Goal: Find specific page/section: Find specific page/section

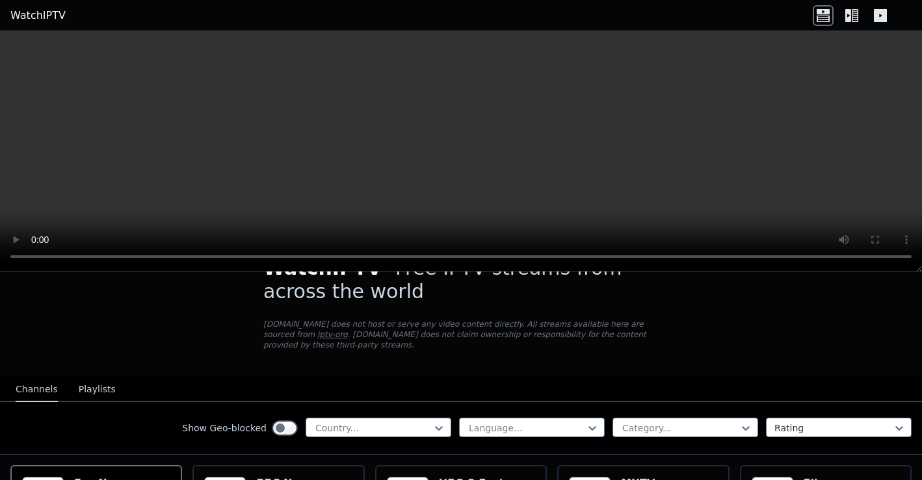
scroll to position [38, 0]
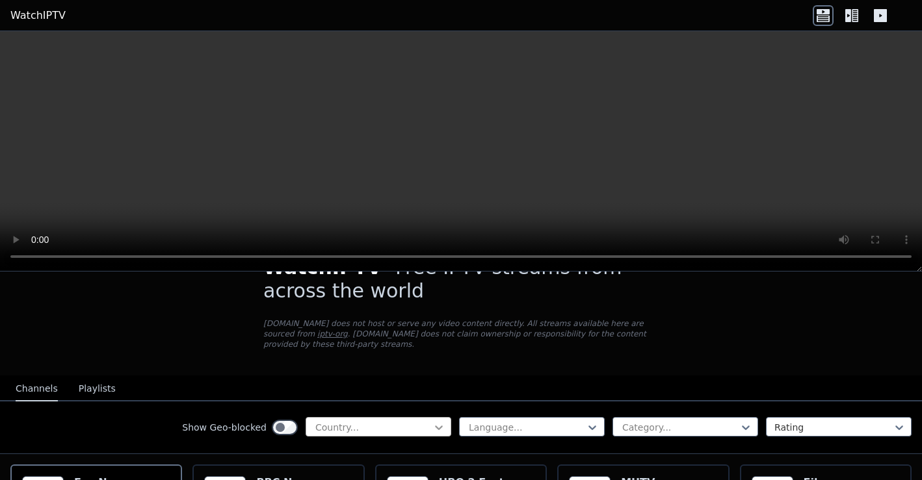
click at [435, 426] on icon at bounding box center [439, 428] width 8 height 5
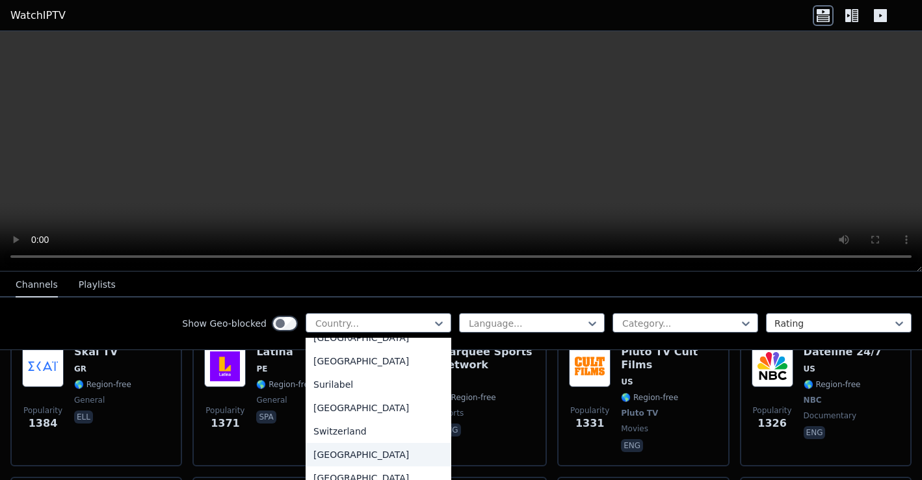
scroll to position [4089, 0]
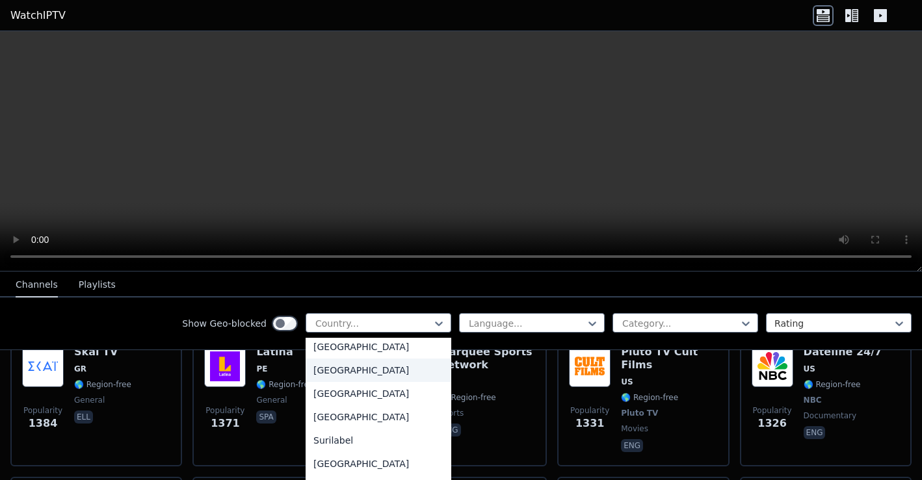
click at [318, 371] on div "[GEOGRAPHIC_DATA]" at bounding box center [378, 370] width 146 height 23
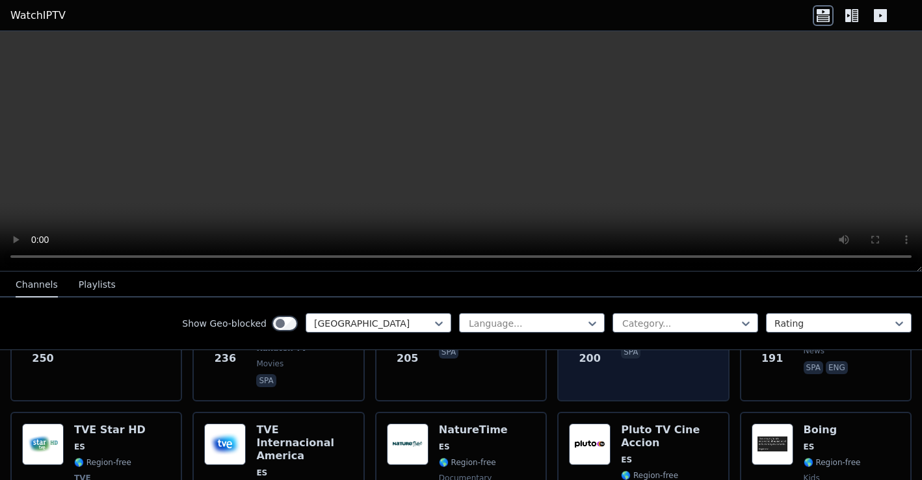
scroll to position [451, 0]
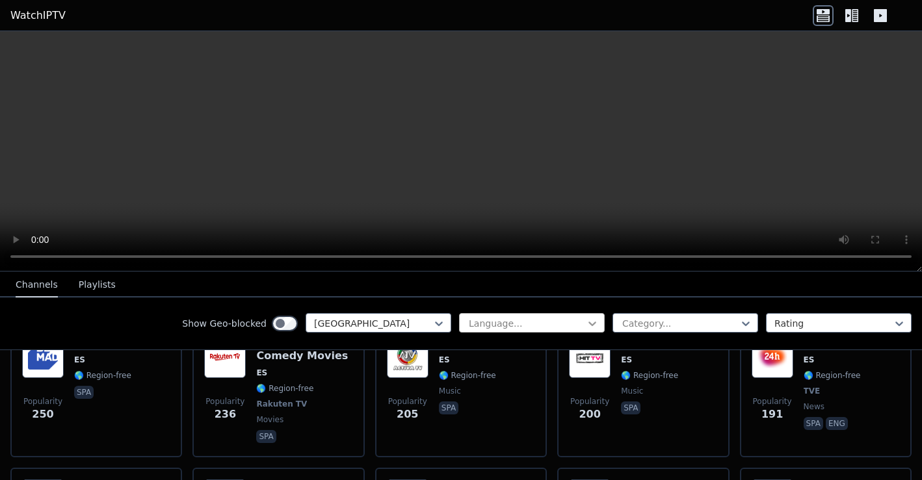
click at [587, 320] on icon at bounding box center [592, 323] width 13 height 13
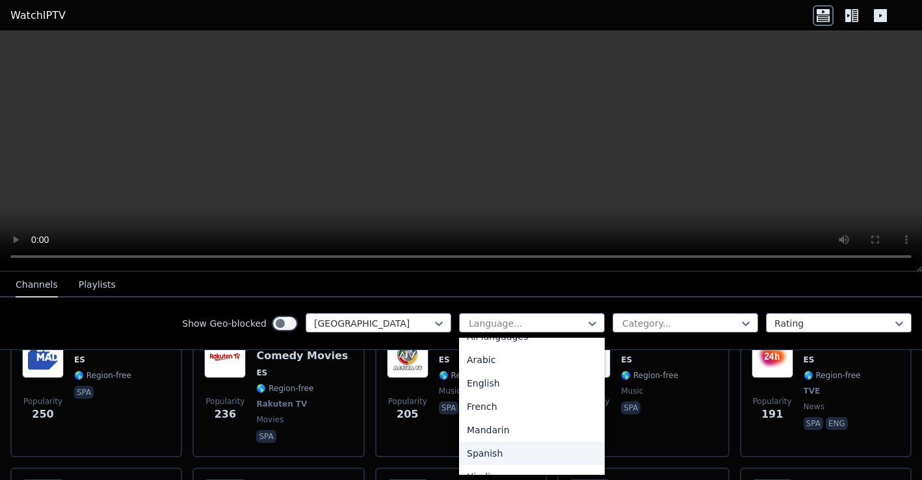
scroll to position [32, 0]
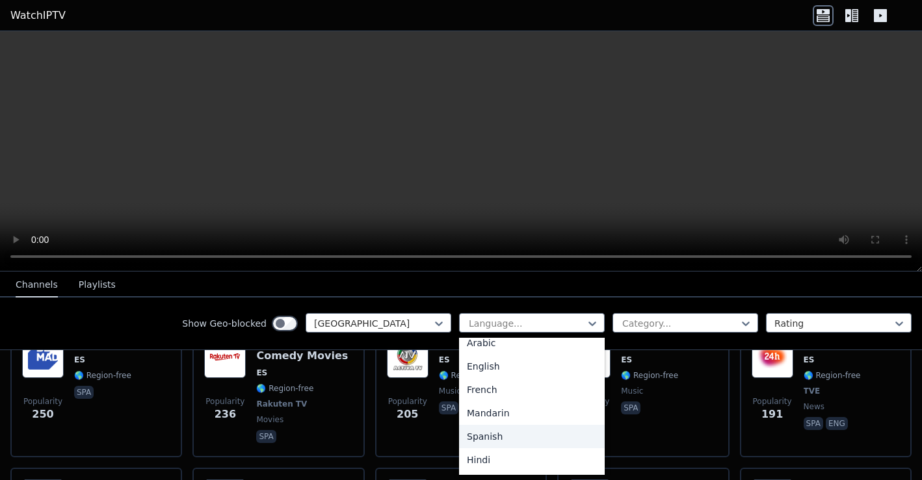
click at [484, 432] on div "Spanish" at bounding box center [532, 436] width 146 height 23
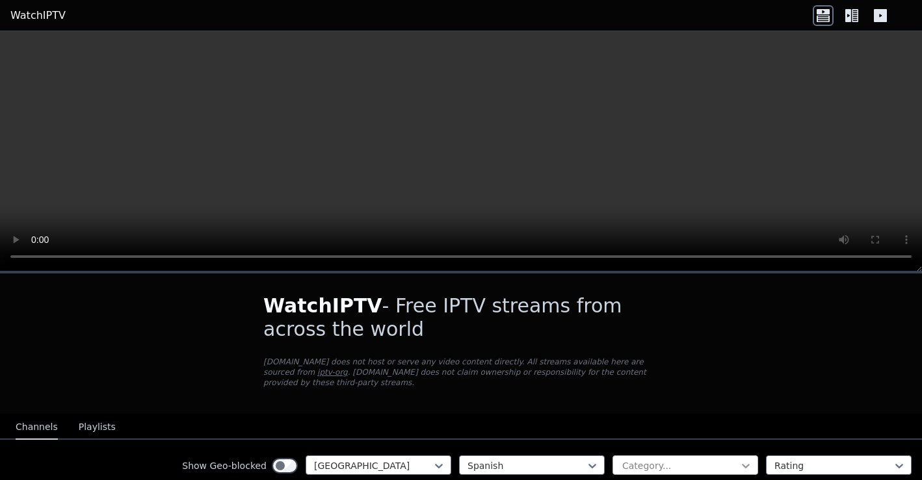
click at [739, 467] on icon at bounding box center [745, 465] width 13 height 13
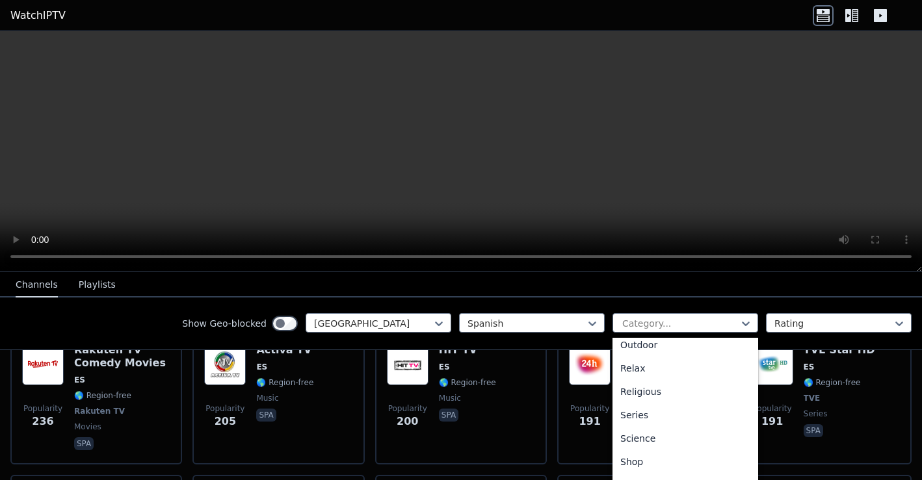
scroll to position [442, 0]
click at [649, 469] on div "Sports" at bounding box center [685, 471] width 146 height 23
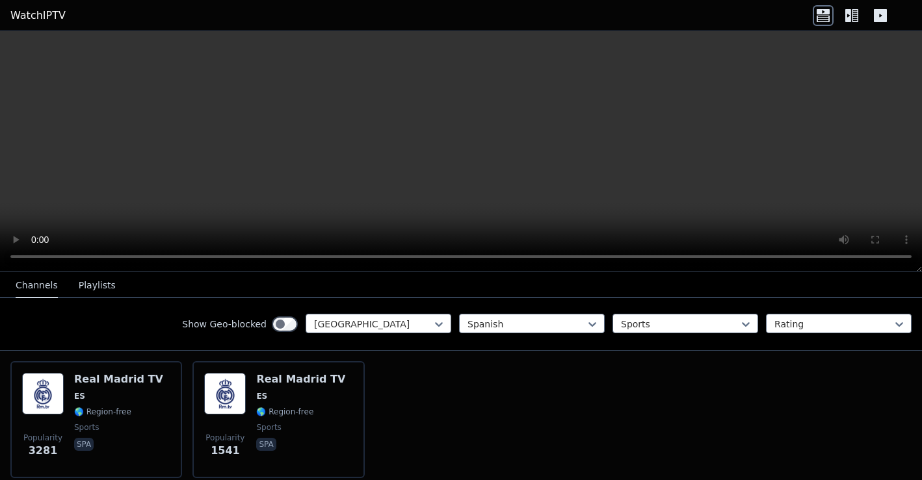
scroll to position [194, 0]
